Goal: Information Seeking & Learning: Understand process/instructions

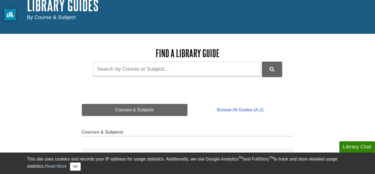
scroll to position [38, 0]
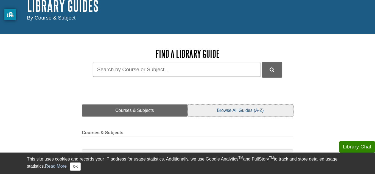
click at [220, 109] on link "Browse All Guides (A-Z)" at bounding box center [240, 110] width 106 height 12
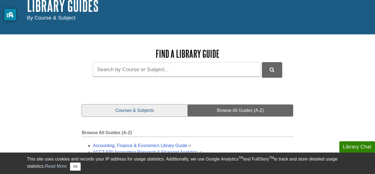
click at [168, 115] on link "Courses & Subjects" at bounding box center [135, 110] width 106 height 12
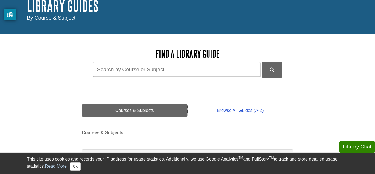
scroll to position [0, 0]
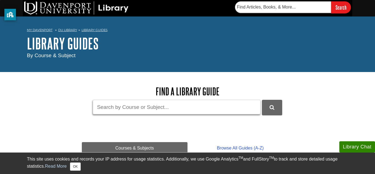
click at [155, 106] on input "Guide Search Terms" at bounding box center [177, 107] width 168 height 15
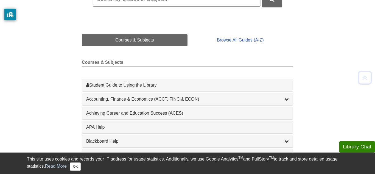
scroll to position [116, 0]
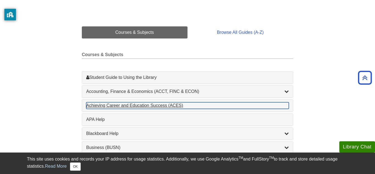
click at [110, 106] on div "Achieving Career and Education Success (ACES) , 1 guides" at bounding box center [187, 105] width 203 height 7
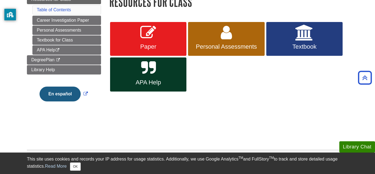
scroll to position [73, 0]
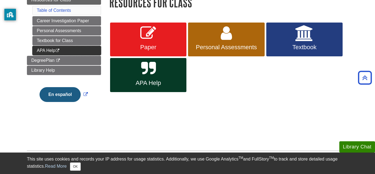
click at [73, 50] on link "APA Help This link opens in a new window" at bounding box center [66, 50] width 69 height 9
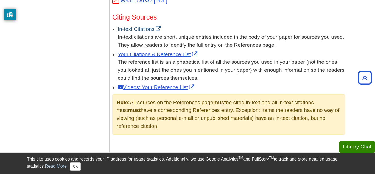
scroll to position [318, 0]
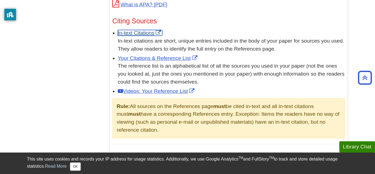
click at [147, 30] on link "In-text Citations" at bounding box center [140, 33] width 44 height 6
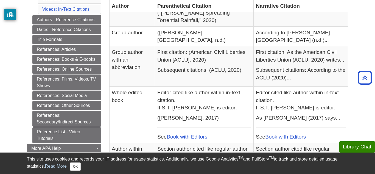
scroll to position [236, 0]
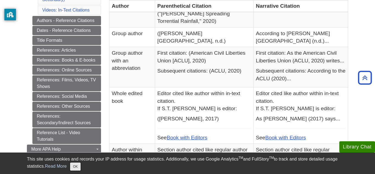
click at [70, 168] on button "OK" at bounding box center [75, 166] width 11 height 8
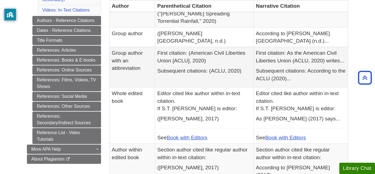
scroll to position [0, 0]
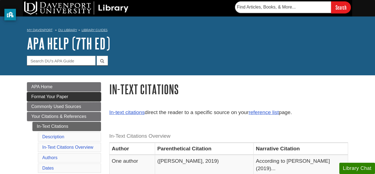
click at [86, 97] on link "Format Your Paper" at bounding box center [64, 96] width 74 height 9
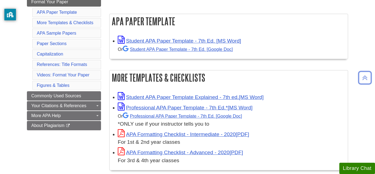
scroll to position [94, 0]
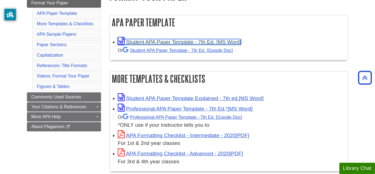
click at [199, 43] on link "Student APA Paper Template - 7th Ed. [MS Word]" at bounding box center [179, 42] width 123 height 6
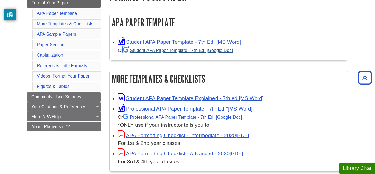
click at [165, 52] on link "Student APA Paper Template - 7th Ed. [Google Doc]" at bounding box center [178, 50] width 110 height 5
click at [166, 49] on link "Student APA Paper Template - 7th Ed. [Google Doc]" at bounding box center [178, 50] width 110 height 5
